Goal: Find specific page/section: Find specific page/section

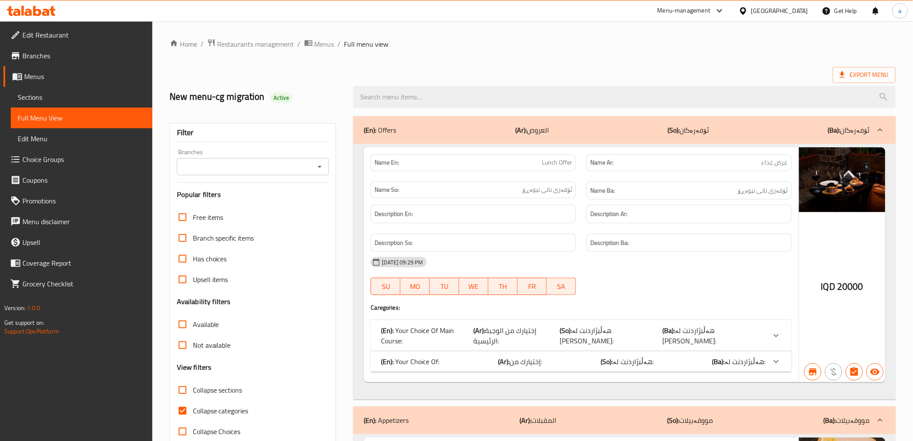
click at [34, 9] on icon at bounding box center [37, 11] width 8 height 10
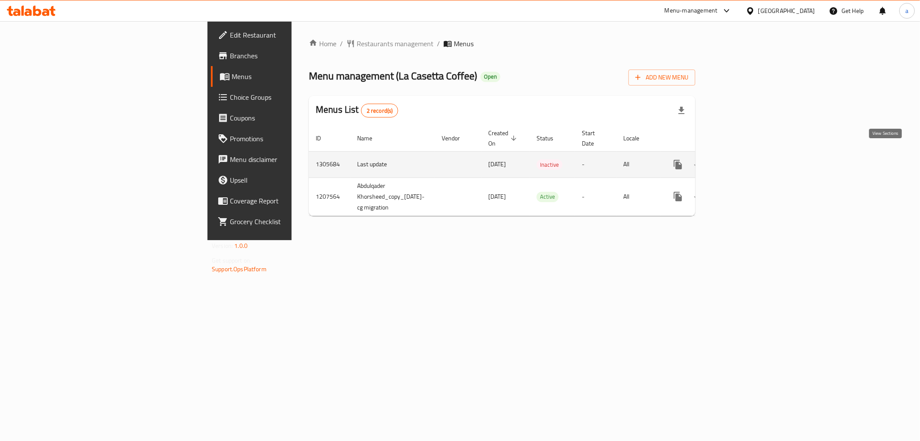
click at [751, 161] on link "enhanced table" at bounding box center [740, 164] width 21 height 21
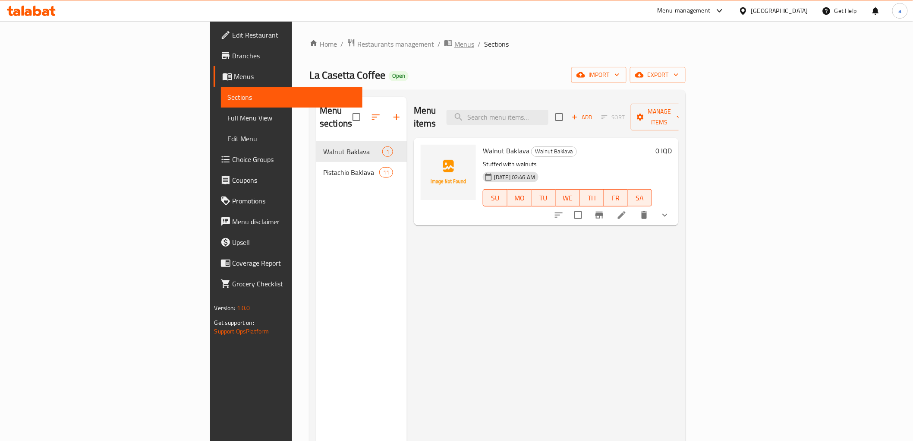
click at [454, 43] on span "Menus" at bounding box center [464, 44] width 20 height 10
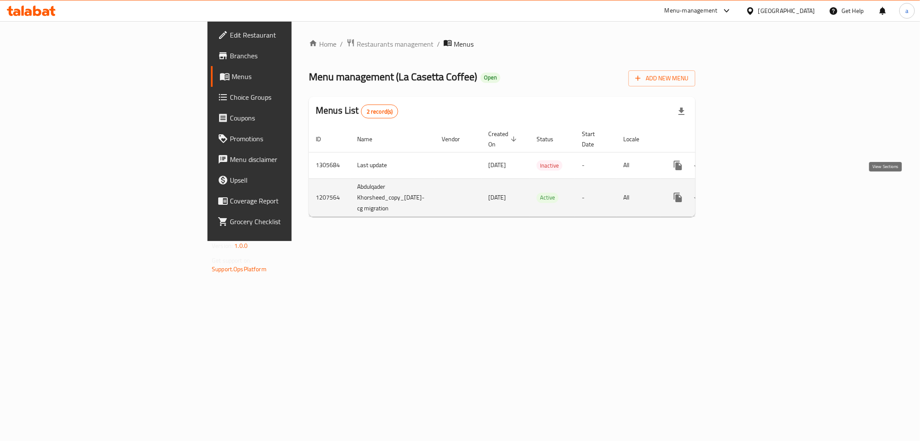
click at [746, 192] on icon "enhanced table" at bounding box center [740, 197] width 10 height 10
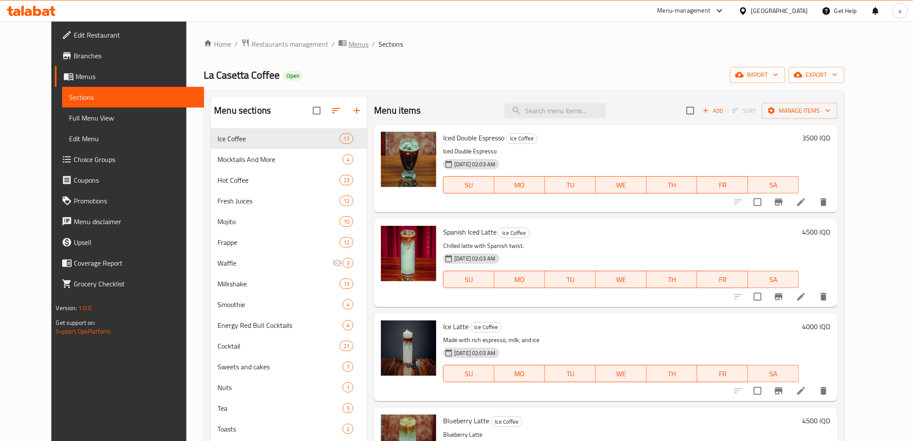
click at [349, 42] on span "Menus" at bounding box center [359, 44] width 20 height 10
